Goal: Check status: Check status

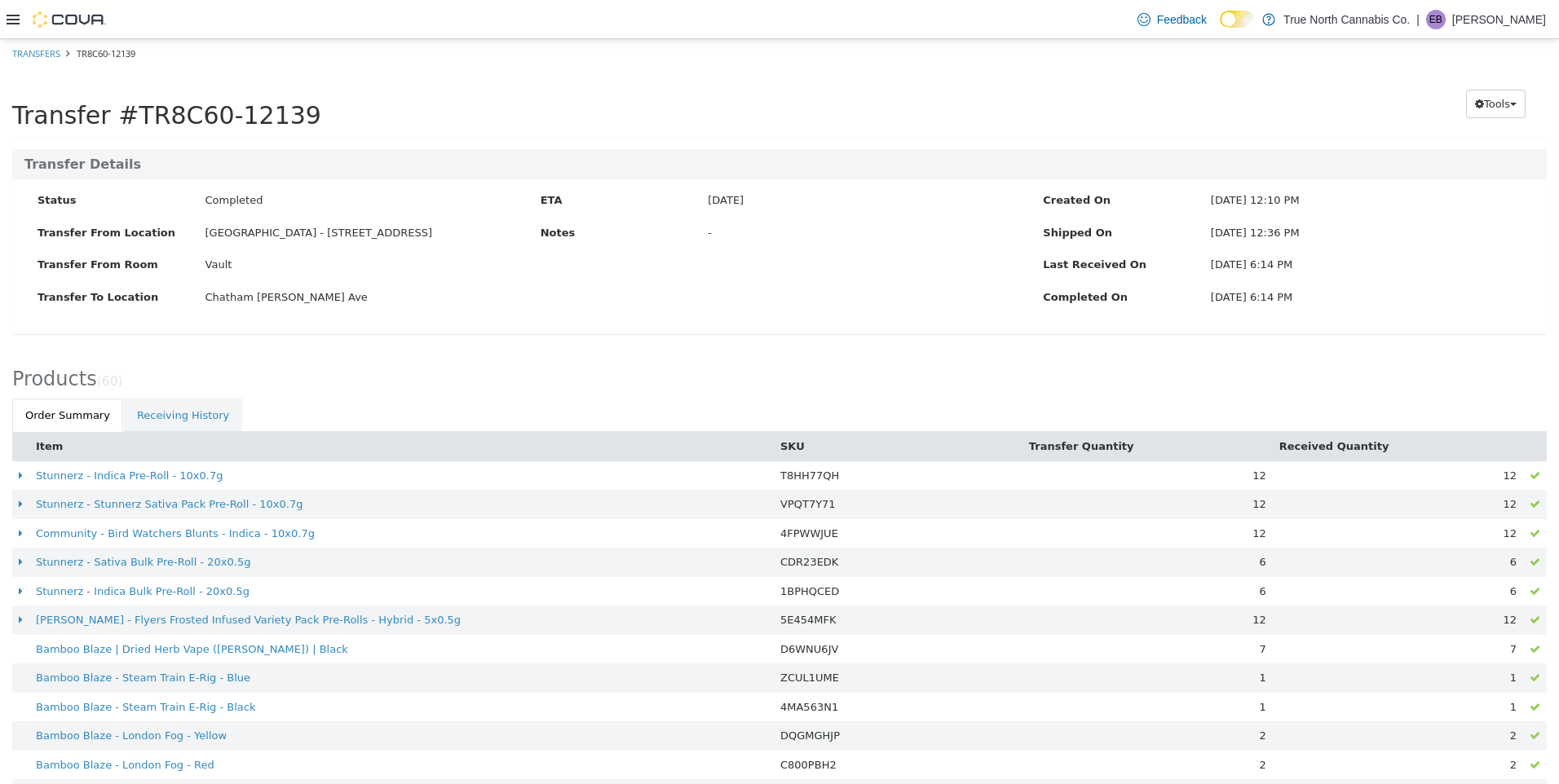
click at [828, 349] on div "Transfer Details Status Completed Transfer From Location Grand Bend - 31 Ontari…" at bounding box center [779, 250] width 1559 height 203
click at [1521, 15] on p "[PERSON_NAME]" at bounding box center [1499, 19] width 94 height 20
click at [1463, 168] on button "Sign Out" at bounding box center [1464, 161] width 150 height 27
